Goal: Task Accomplishment & Management: Use online tool/utility

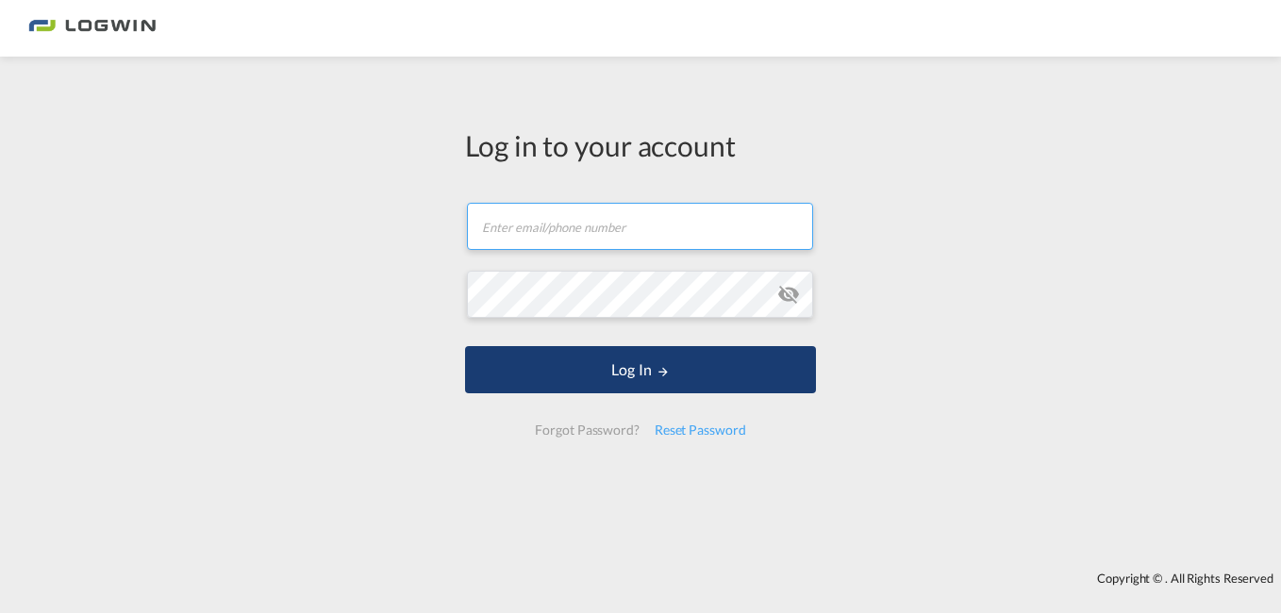
type input "johnson.george@logwin-logistics.com"
click at [608, 375] on button "Log In" at bounding box center [640, 369] width 351 height 47
